Goal: Navigation & Orientation: Find specific page/section

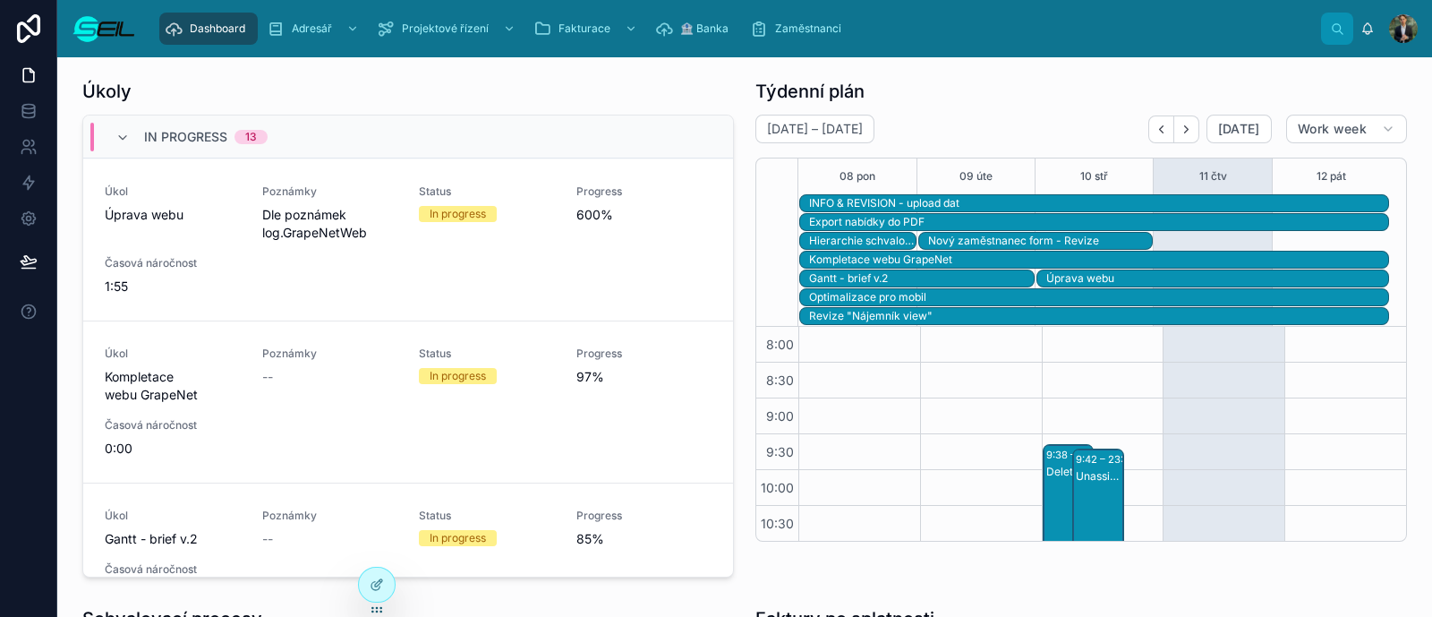
scroll to position [370, 0]
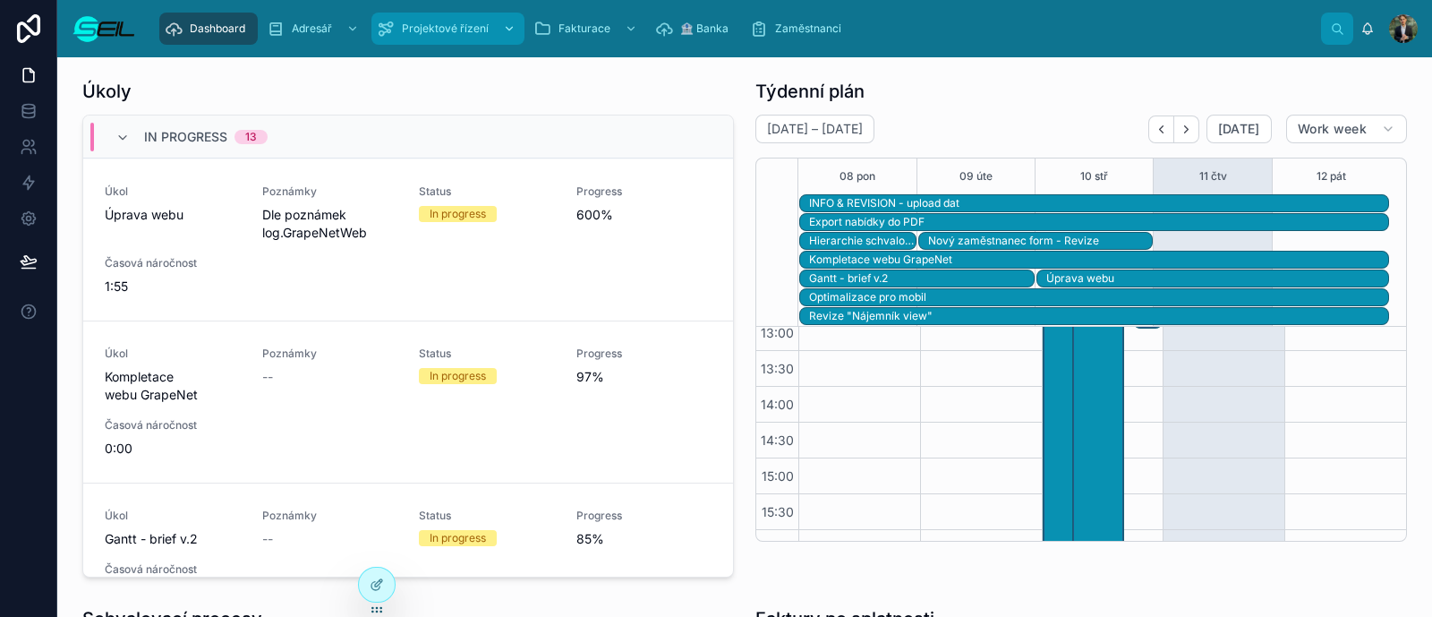
click at [450, 30] on span "Projektové řízení" at bounding box center [445, 28] width 87 height 14
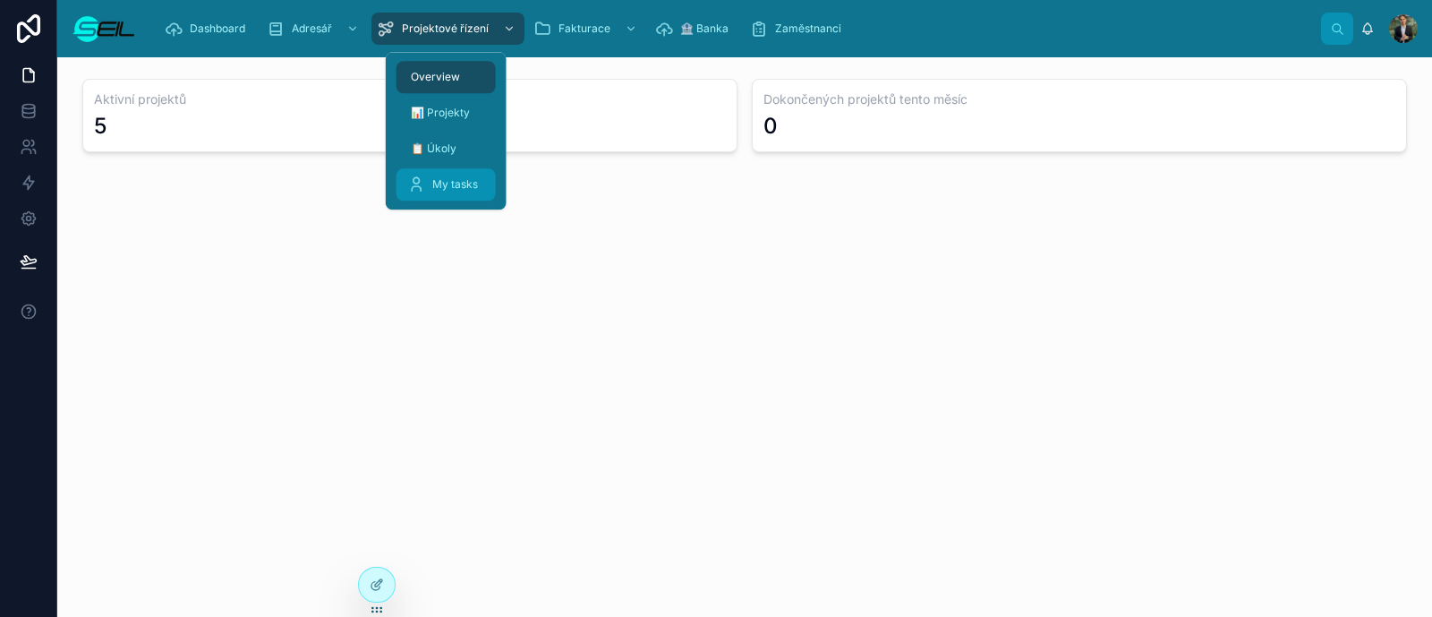
click at [461, 177] on span "My tasks" at bounding box center [455, 184] width 46 height 14
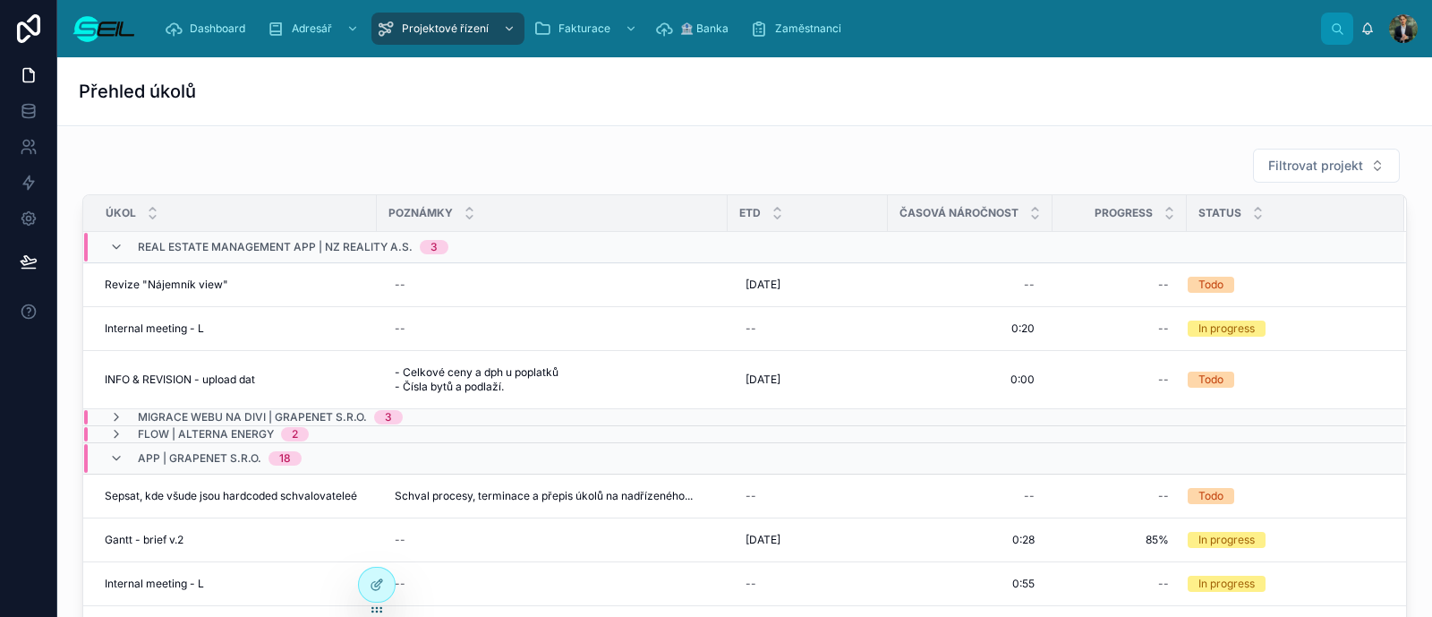
click at [418, 143] on div "Filtrovat projekt Úkol Poznámky ETD Časová náročnost Progress Status Real estat…" at bounding box center [745, 404] width 1347 height 526
click at [475, 64] on div "Přehled úkolů" at bounding box center [745, 91] width 1332 height 68
click at [483, 51] on div "Dashboard Adresář Projektové řízení Fakturace 🏦 Banka Zaměstnanci [PERSON_NAME]" at bounding box center [744, 28] width 1375 height 57
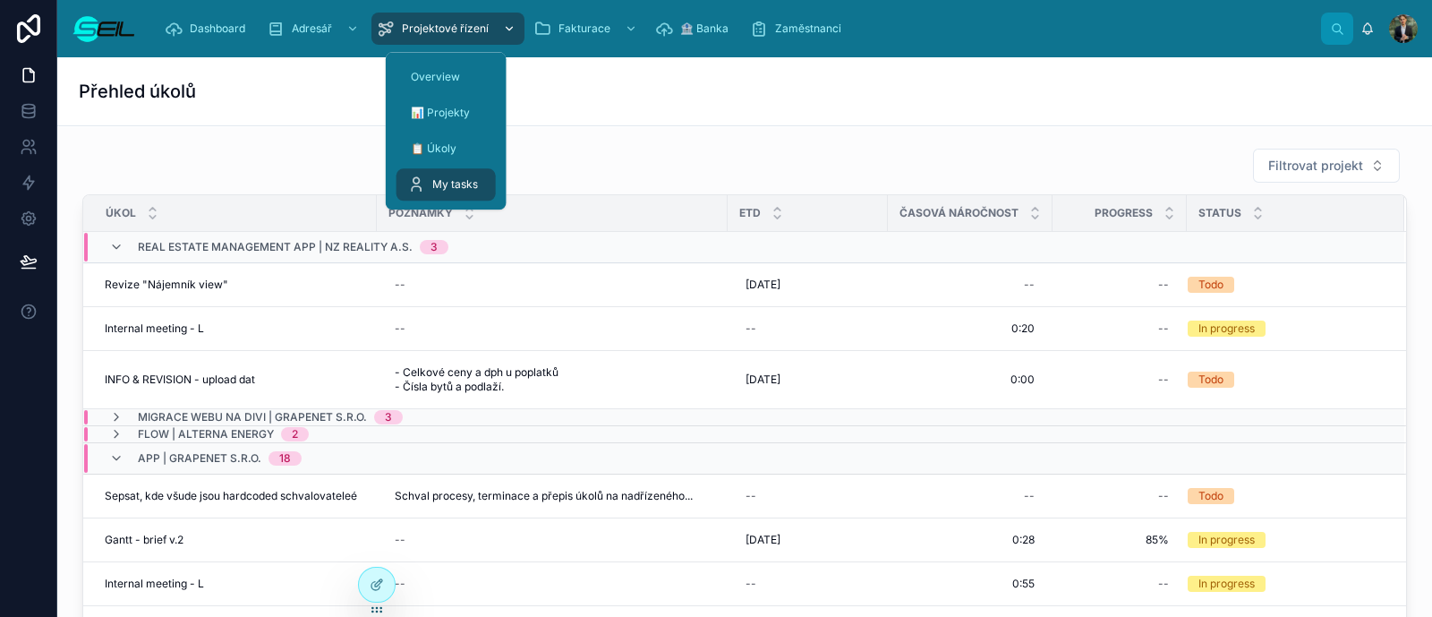
click at [489, 18] on div "Projektové řízení" at bounding box center [448, 28] width 142 height 29
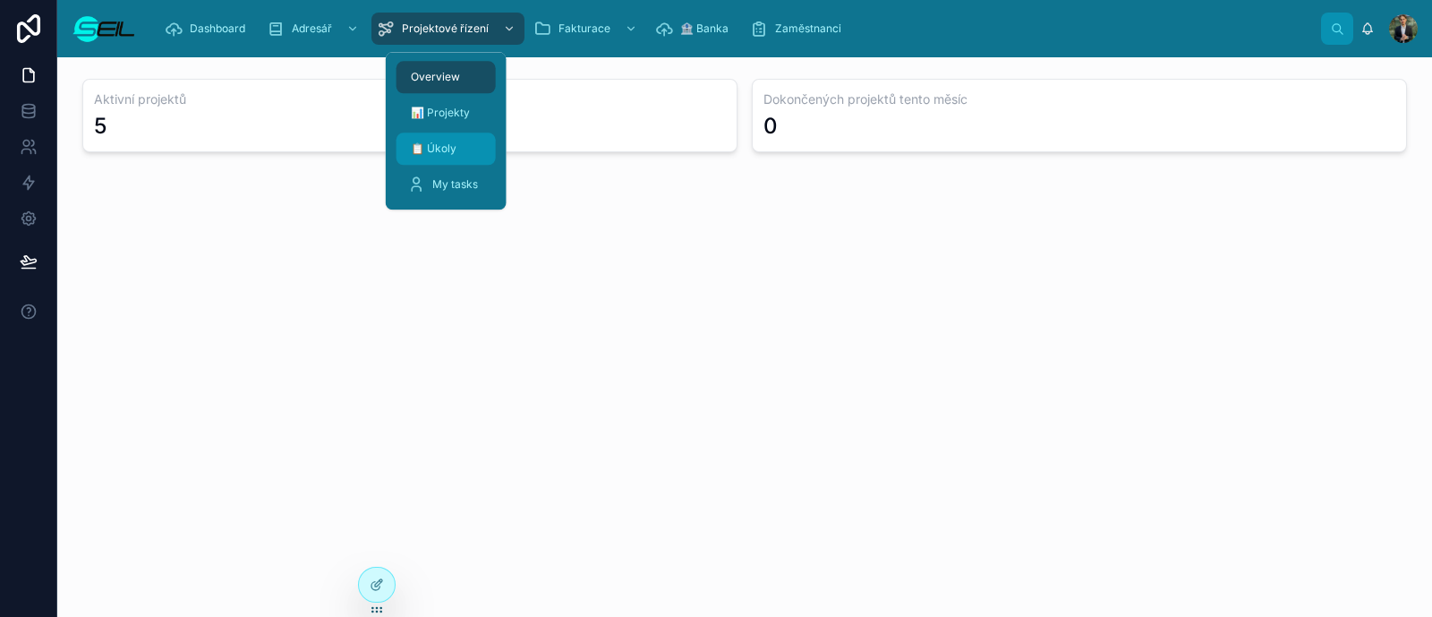
click at [467, 156] on div "📋 Úkoly" at bounding box center [446, 148] width 78 height 29
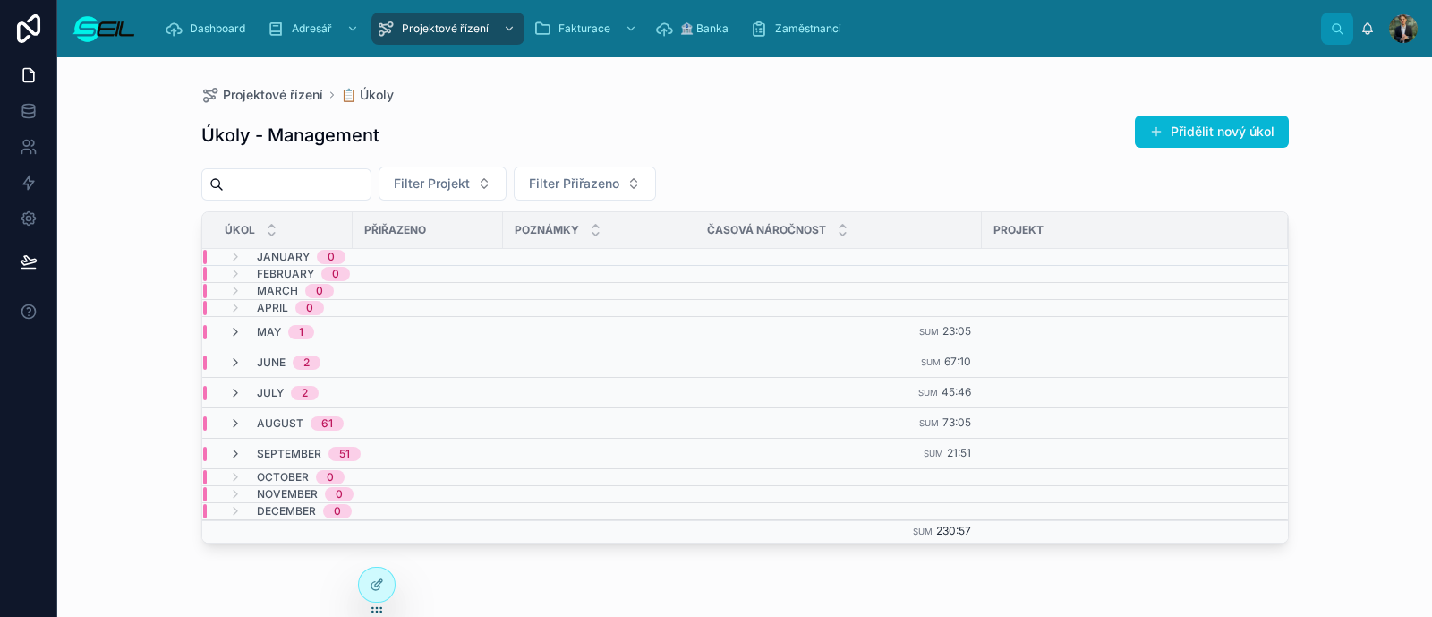
click at [741, 75] on div "Projektové řízení 📋 Úkoly Úkoly - Management Přidělit nový úkol Filter Projekt …" at bounding box center [745, 326] width 1145 height 538
click at [529, 147] on div "Úkoly - Management Přidělit nový úkol" at bounding box center [745, 135] width 1088 height 41
click at [591, 176] on span "Filter Přiřazeno" at bounding box center [574, 184] width 90 height 18
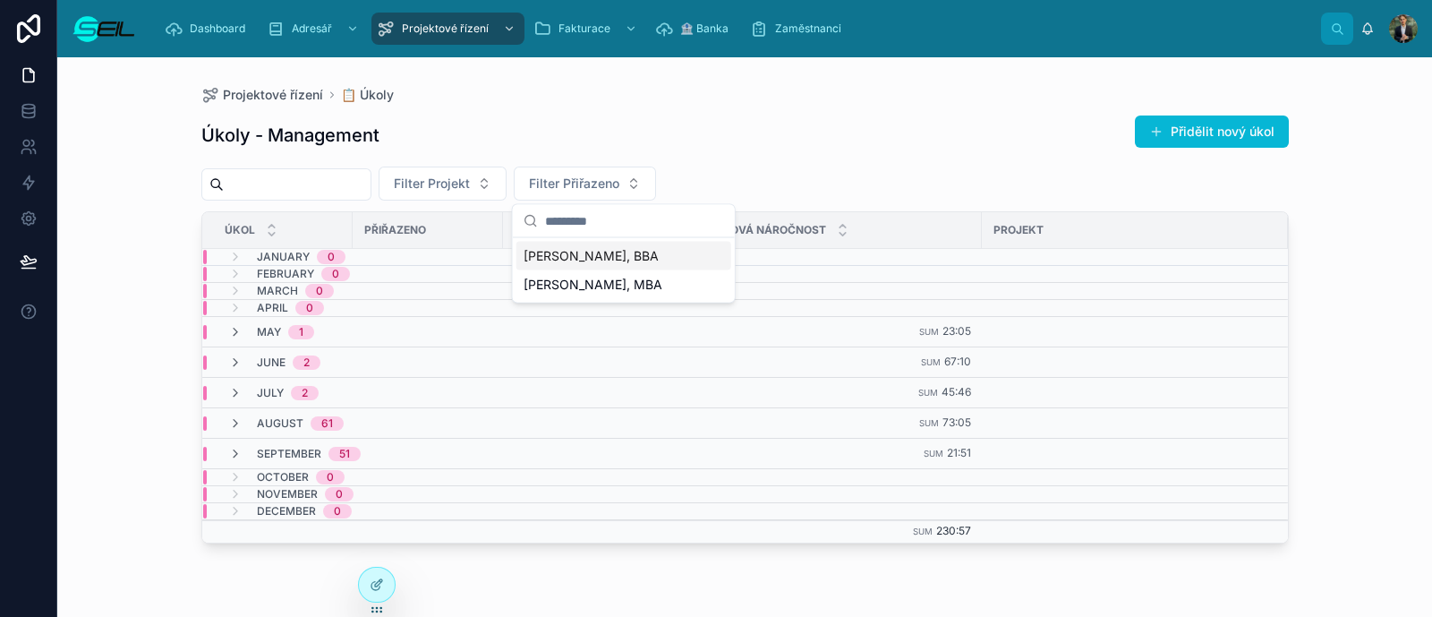
click at [645, 242] on div "[PERSON_NAME], BBA" at bounding box center [624, 256] width 215 height 29
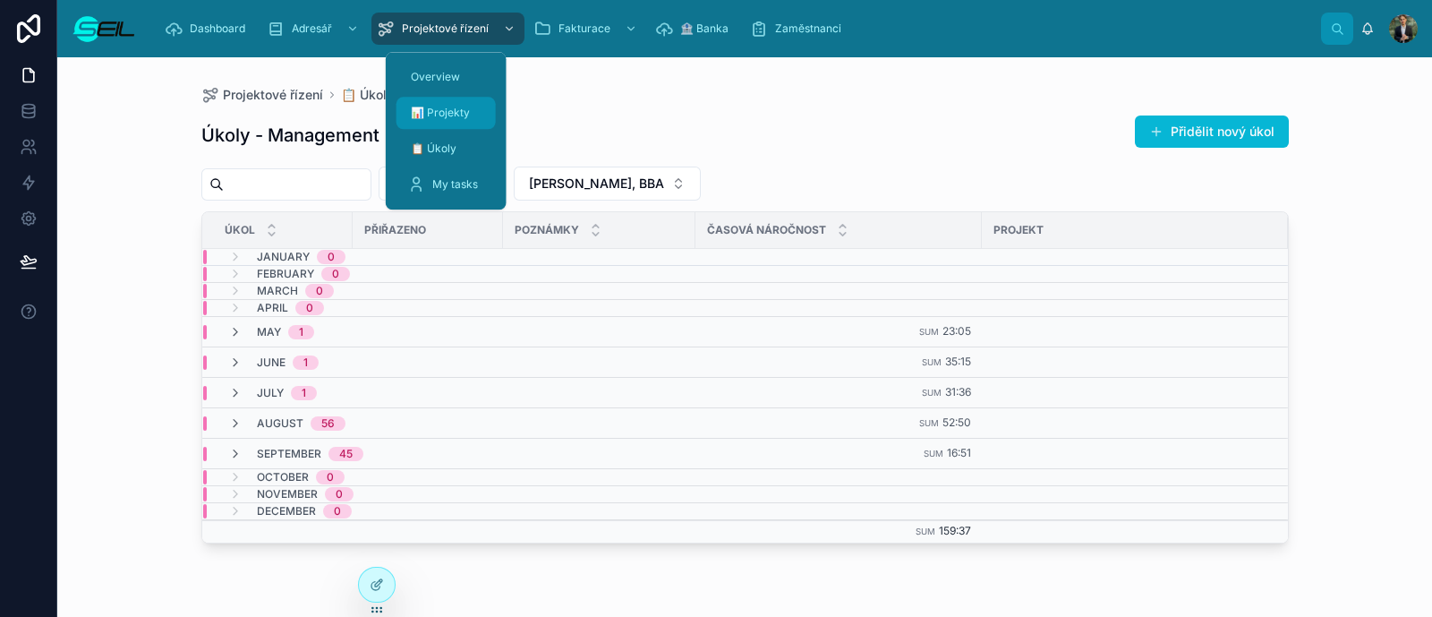
click at [440, 105] on div "📊 Projekty" at bounding box center [446, 112] width 78 height 29
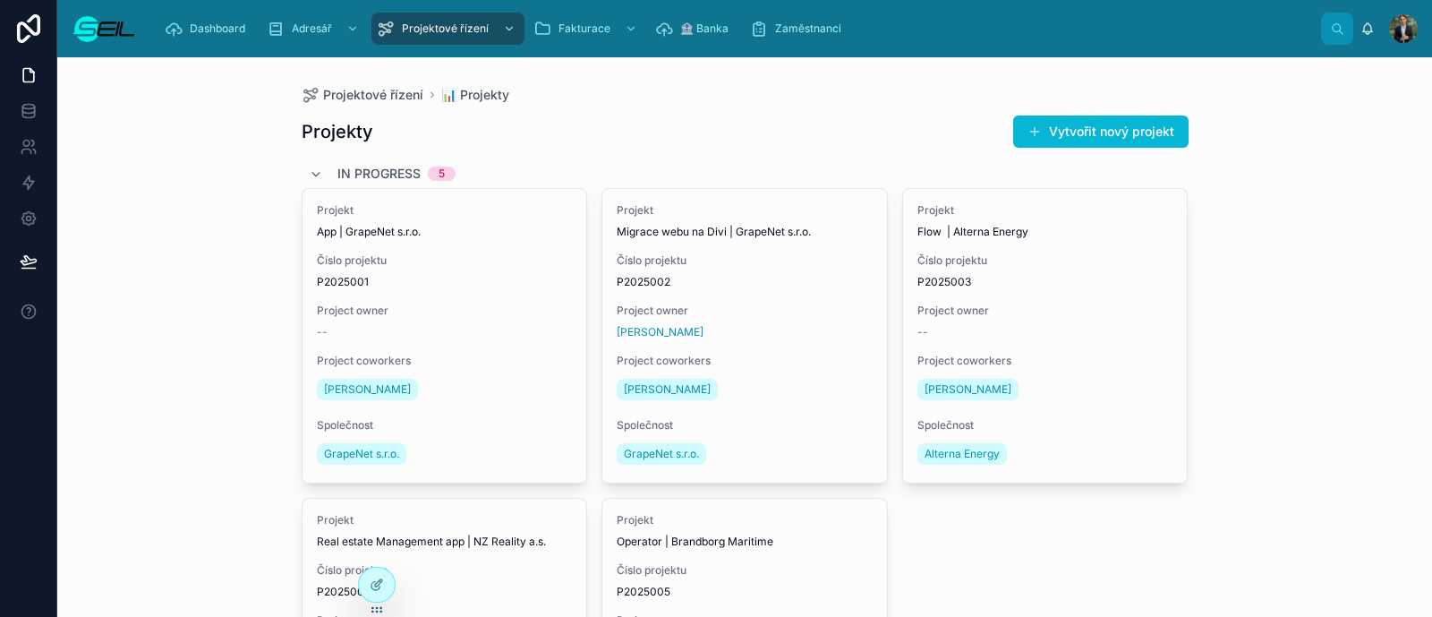
drag, startPoint x: 598, startPoint y: 106, endPoint x: 578, endPoint y: 178, distance: 75.1
click at [578, 178] on div "Projekty Vytvořit nový projekt In progress 5 Projekt App | GrapeNet s.r.o. Čísl…" at bounding box center [745, 477] width 887 height 747
click at [551, 130] on div "Projekty Vytvořit nový projekt" at bounding box center [745, 132] width 887 height 34
click at [671, 96] on div "Projektové řízení 📊 Projekty" at bounding box center [745, 95] width 887 height 18
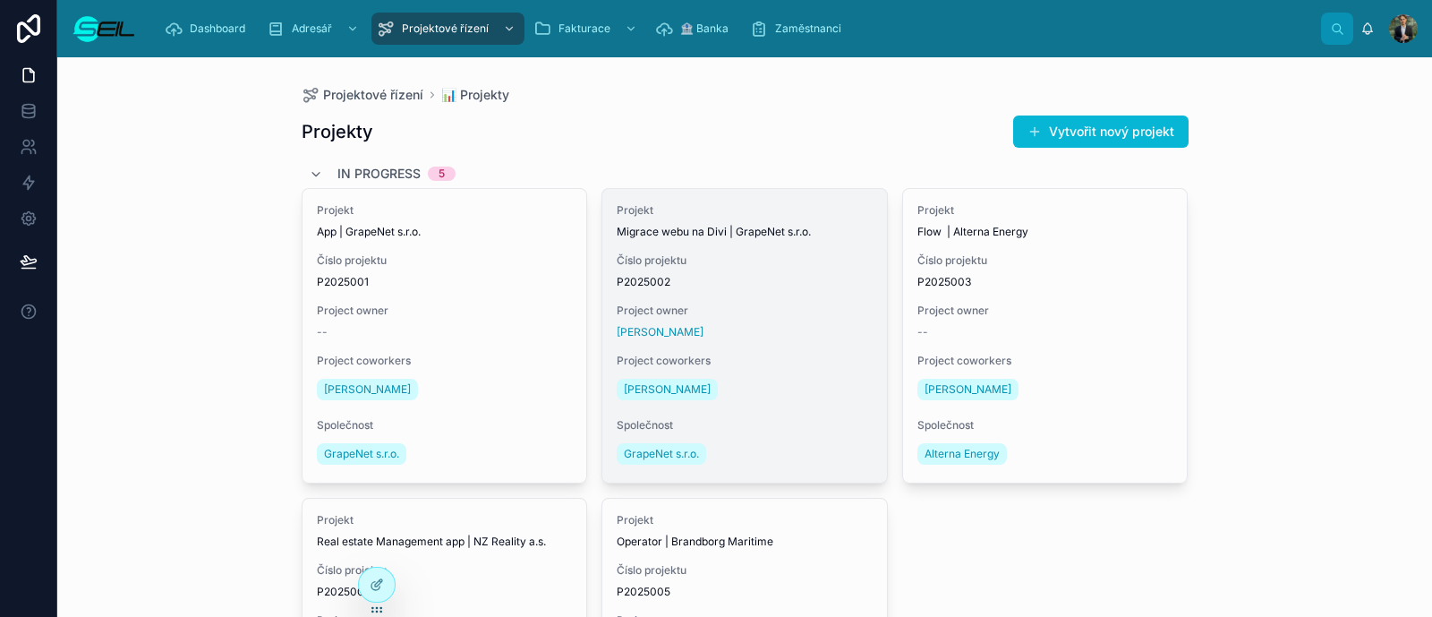
click at [749, 295] on div "Projekt Migrace webu na Divi | GrapeNet s.r.o. Číslo projektu P2025002 Project …" at bounding box center [745, 336] width 285 height 294
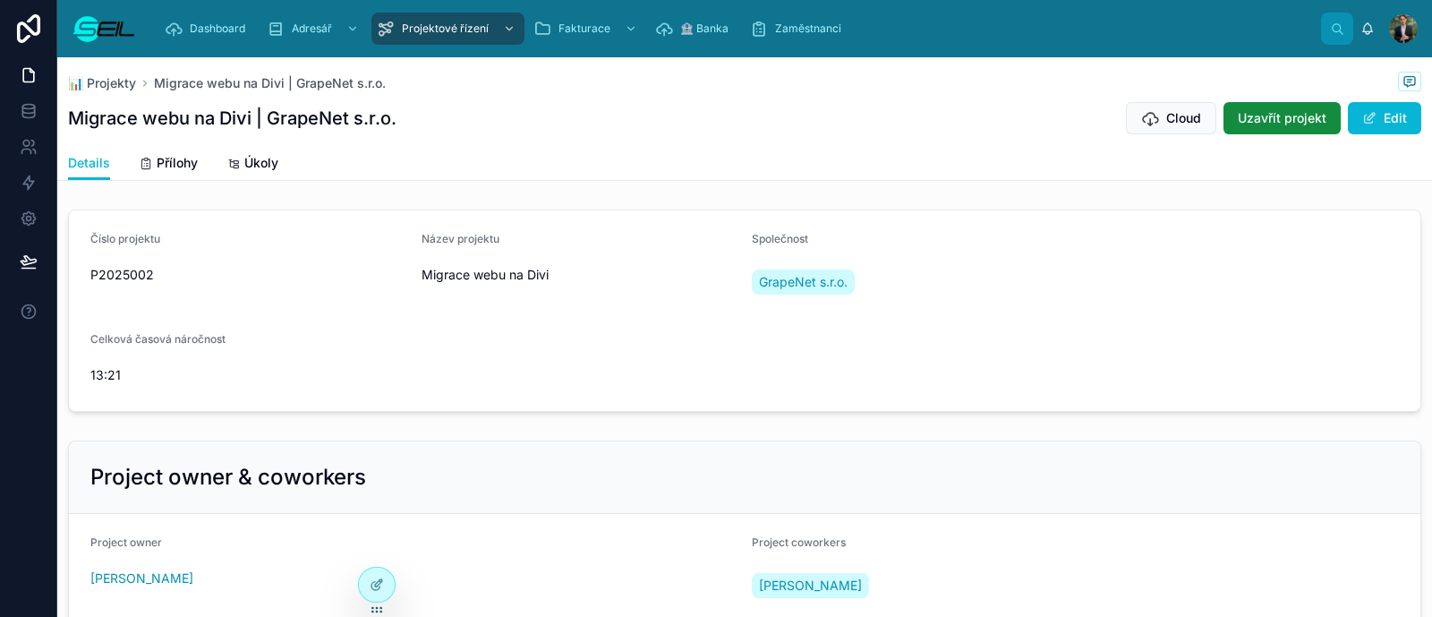
click at [824, 210] on form "Číslo projektu P2025002 Název projektu Migrace webu na Divi Společnost GrapeNet…" at bounding box center [745, 310] width 1352 height 201
click at [798, 209] on div "📊 Projekty Migrace webu na Divi | GrapeNet s.r.o. Migrace webu na Divi | GrapeN…" at bounding box center [744, 404] width 1375 height 694
drag, startPoint x: 834, startPoint y: 234, endPoint x: 841, endPoint y: 221, distance: 14.0
click at [834, 233] on div "Společnost" at bounding box center [910, 242] width 317 height 21
